Goal: Task Accomplishment & Management: Use online tool/utility

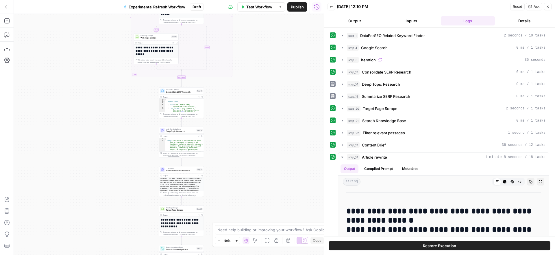
click at [8, 8] on icon "button" at bounding box center [7, 7] width 4 height 4
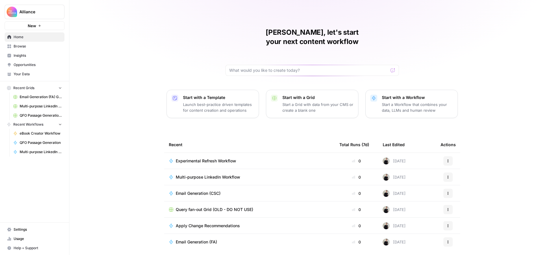
click at [32, 238] on span "Usage" at bounding box center [38, 238] width 48 height 5
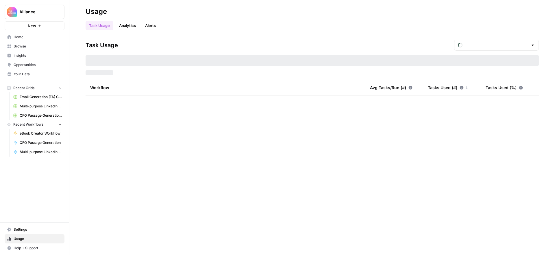
type input "September Tasks"
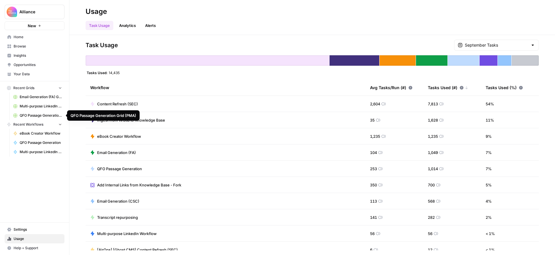
click at [39, 140] on span "QFO Passage Generation" at bounding box center [41, 142] width 42 height 5
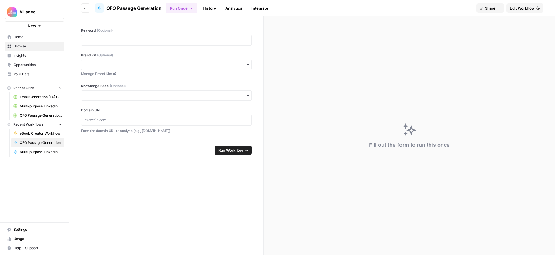
click at [522, 10] on span "Edit Workflow" at bounding box center [522, 8] width 25 height 6
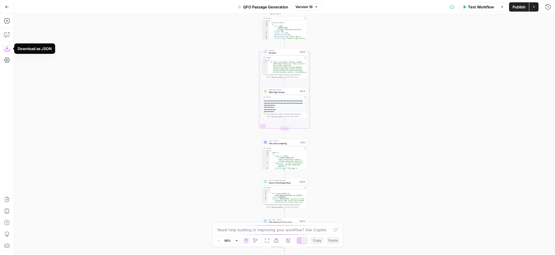
click at [6, 48] on icon "button" at bounding box center [7, 49] width 6 height 6
